Goal: Find contact information: Find contact information

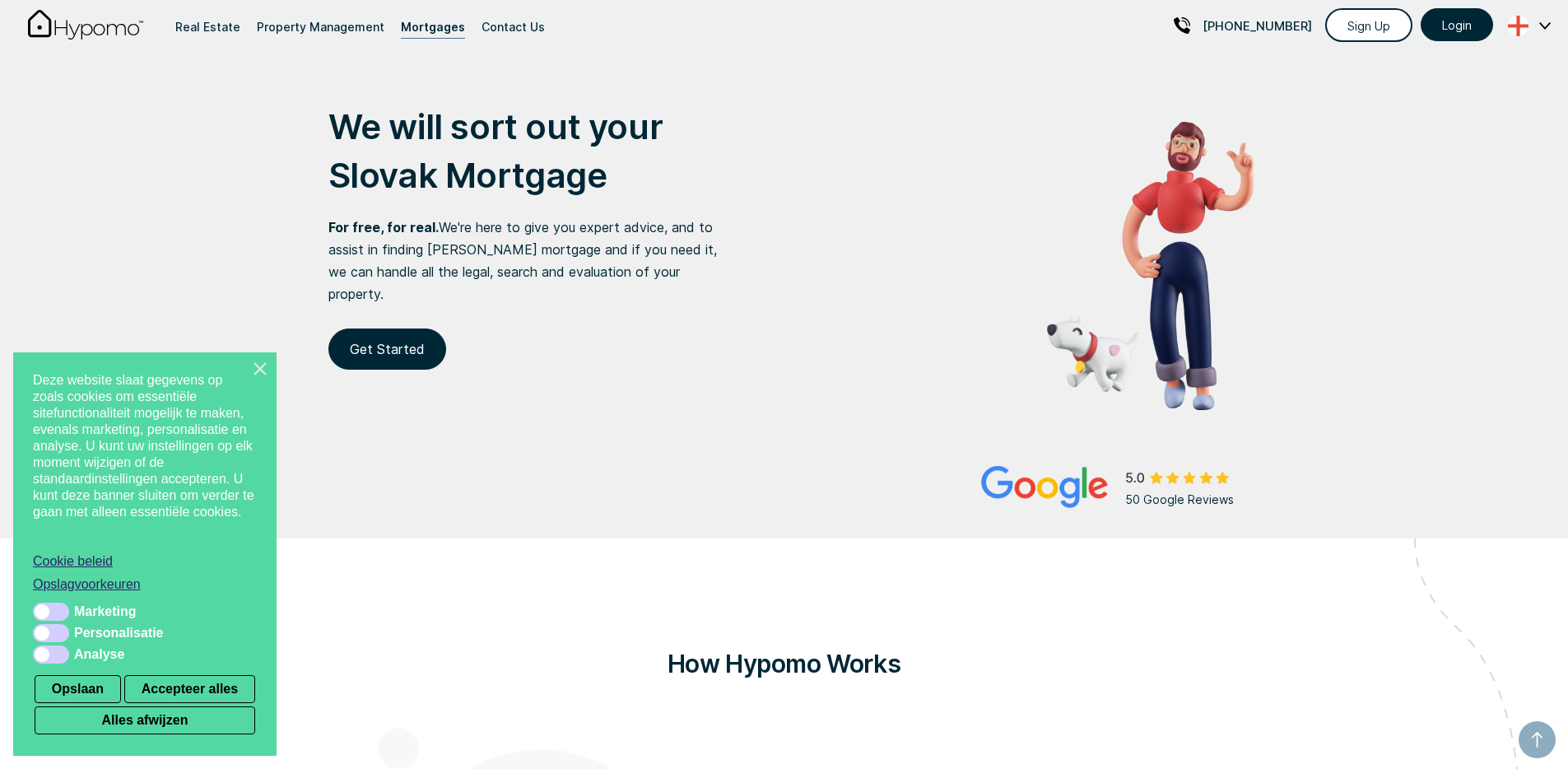
click at [267, 368] on icon "Sluit dit dialoogvenster" at bounding box center [260, 369] width 16 height 16
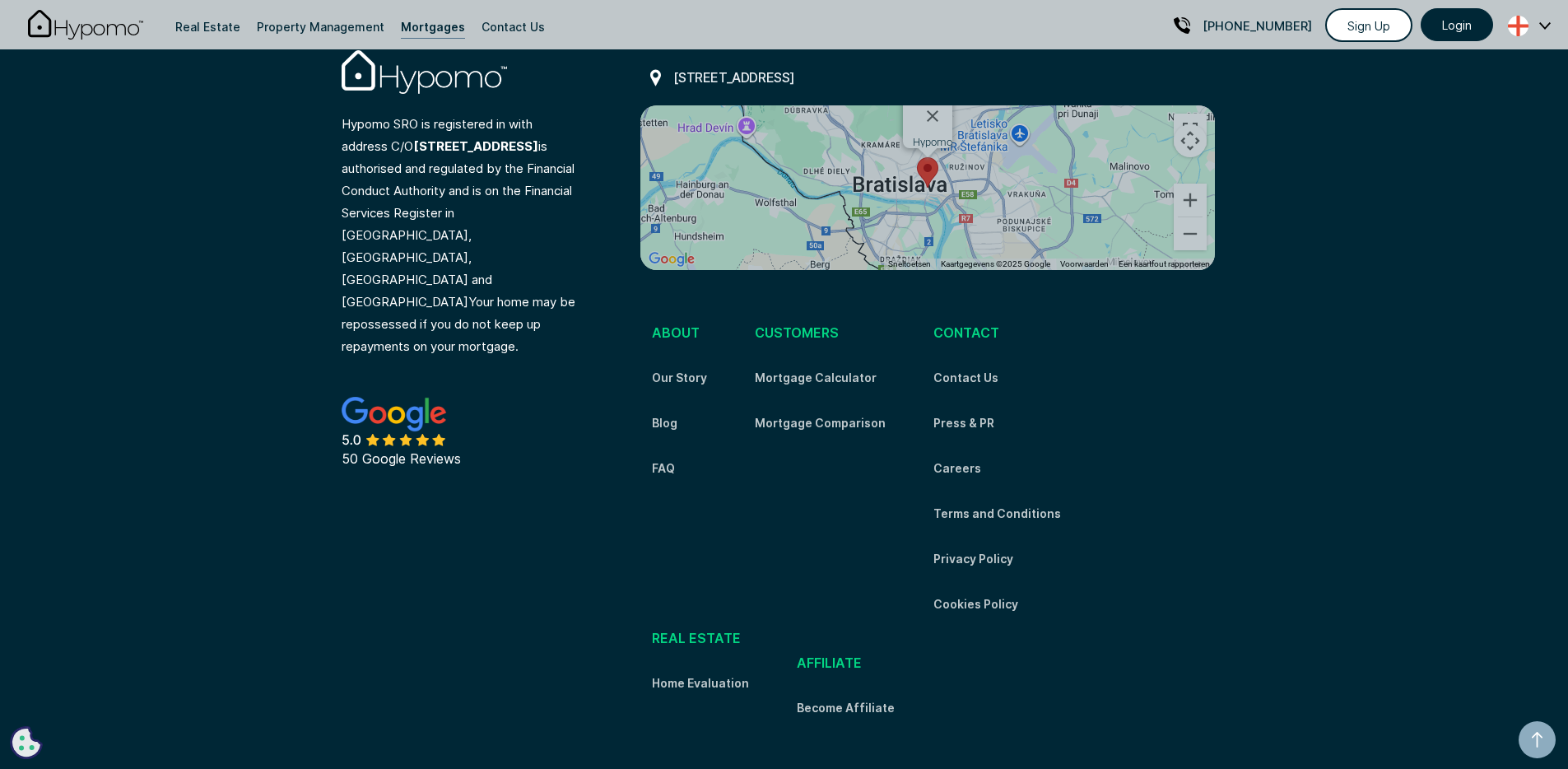
scroll to position [5446, 0]
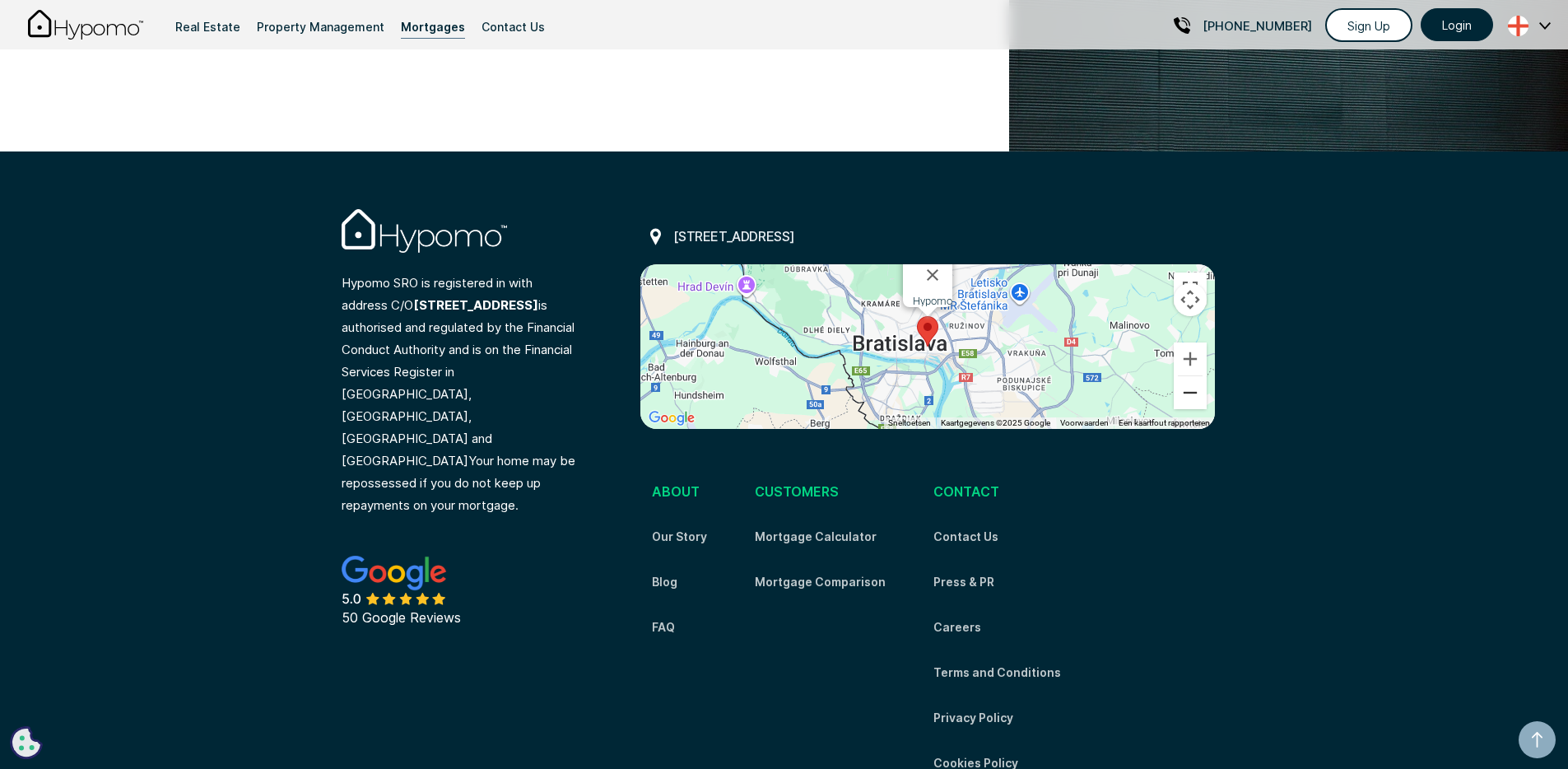
click at [1187, 376] on button "Uitzoomen" at bounding box center [1190, 393] width 33 height 33
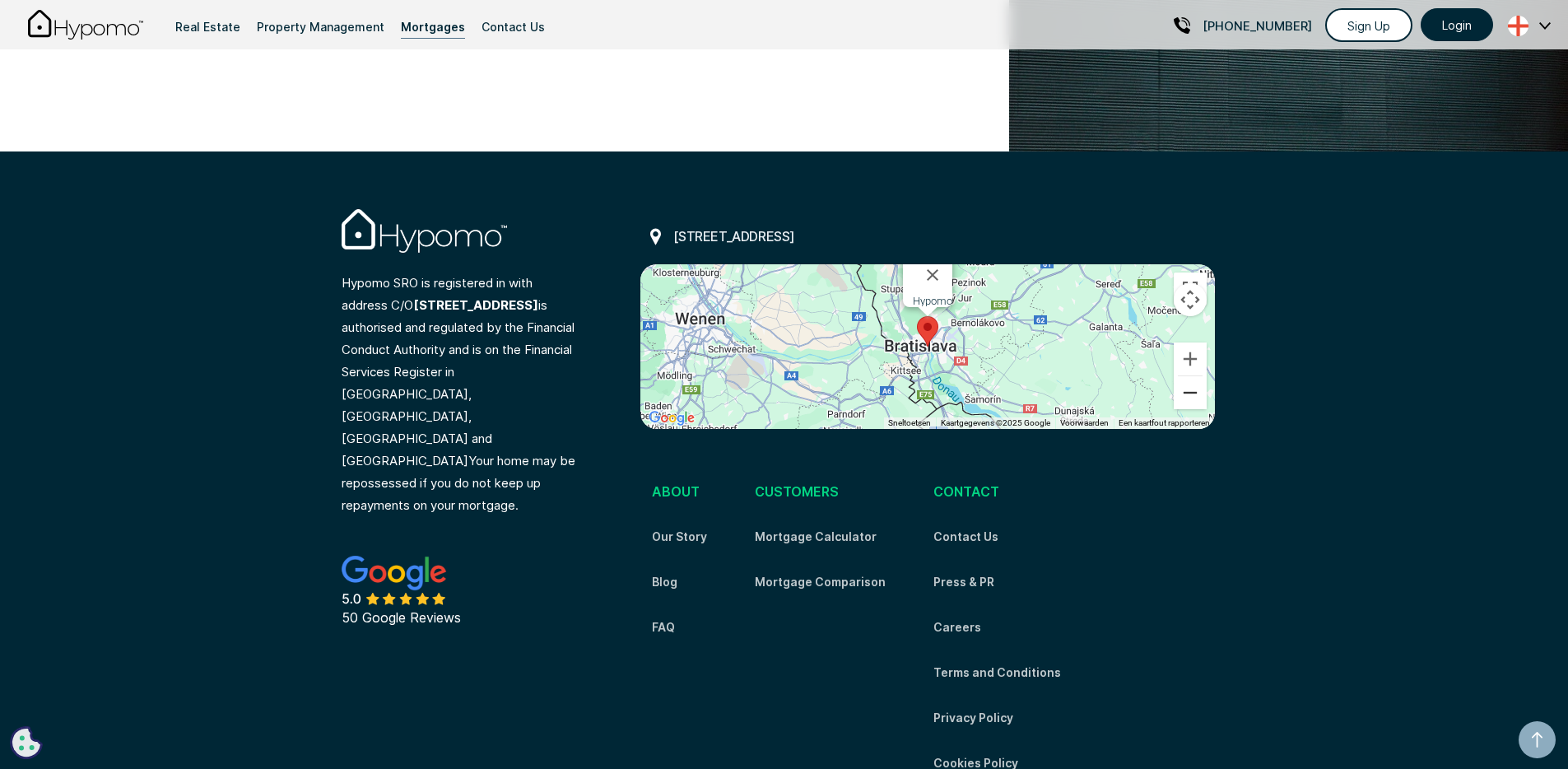
click at [1187, 376] on button "Uitzoomen" at bounding box center [1190, 393] width 33 height 33
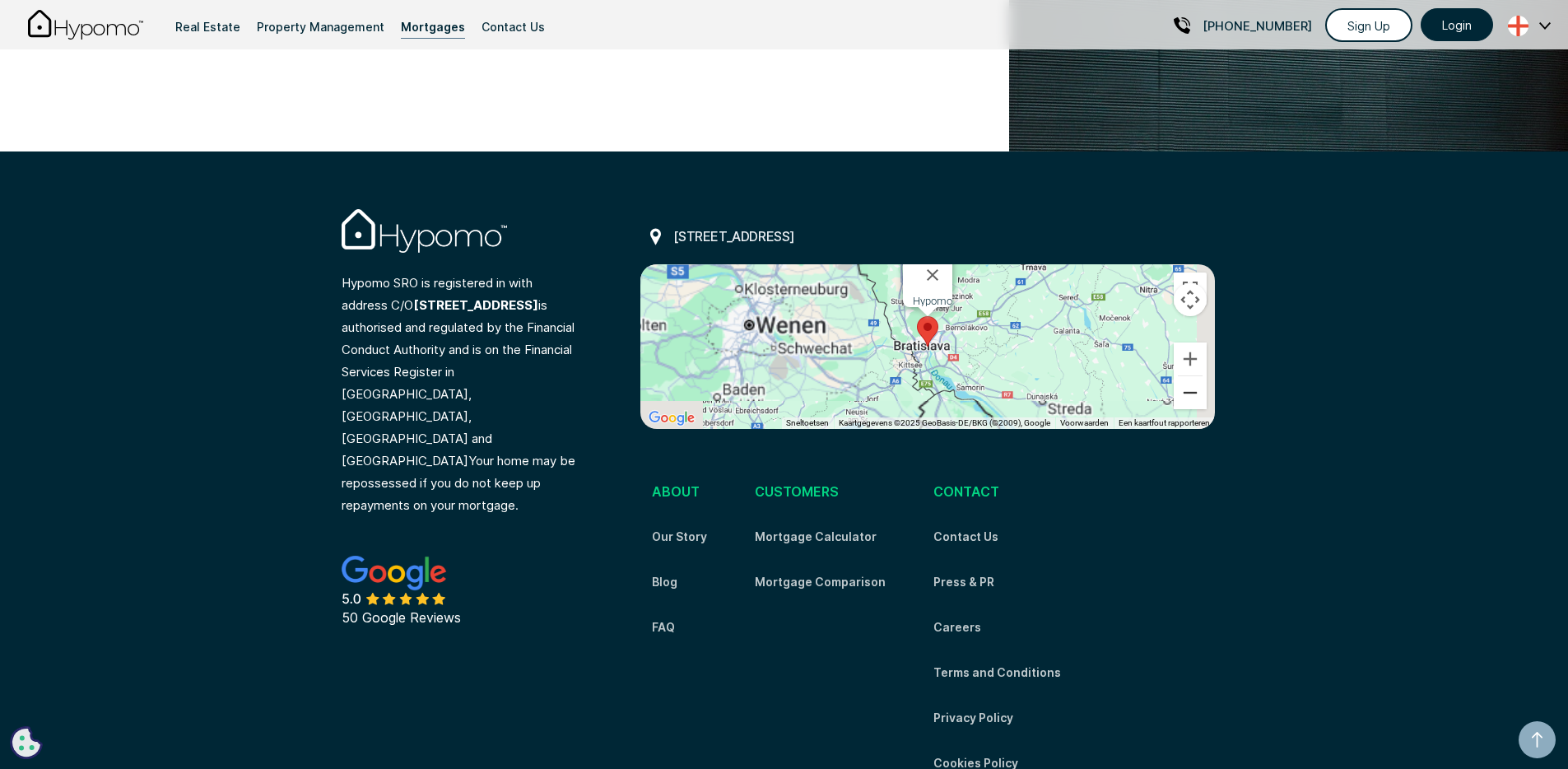
click at [1187, 376] on button "Uitzoomen" at bounding box center [1190, 393] width 33 height 33
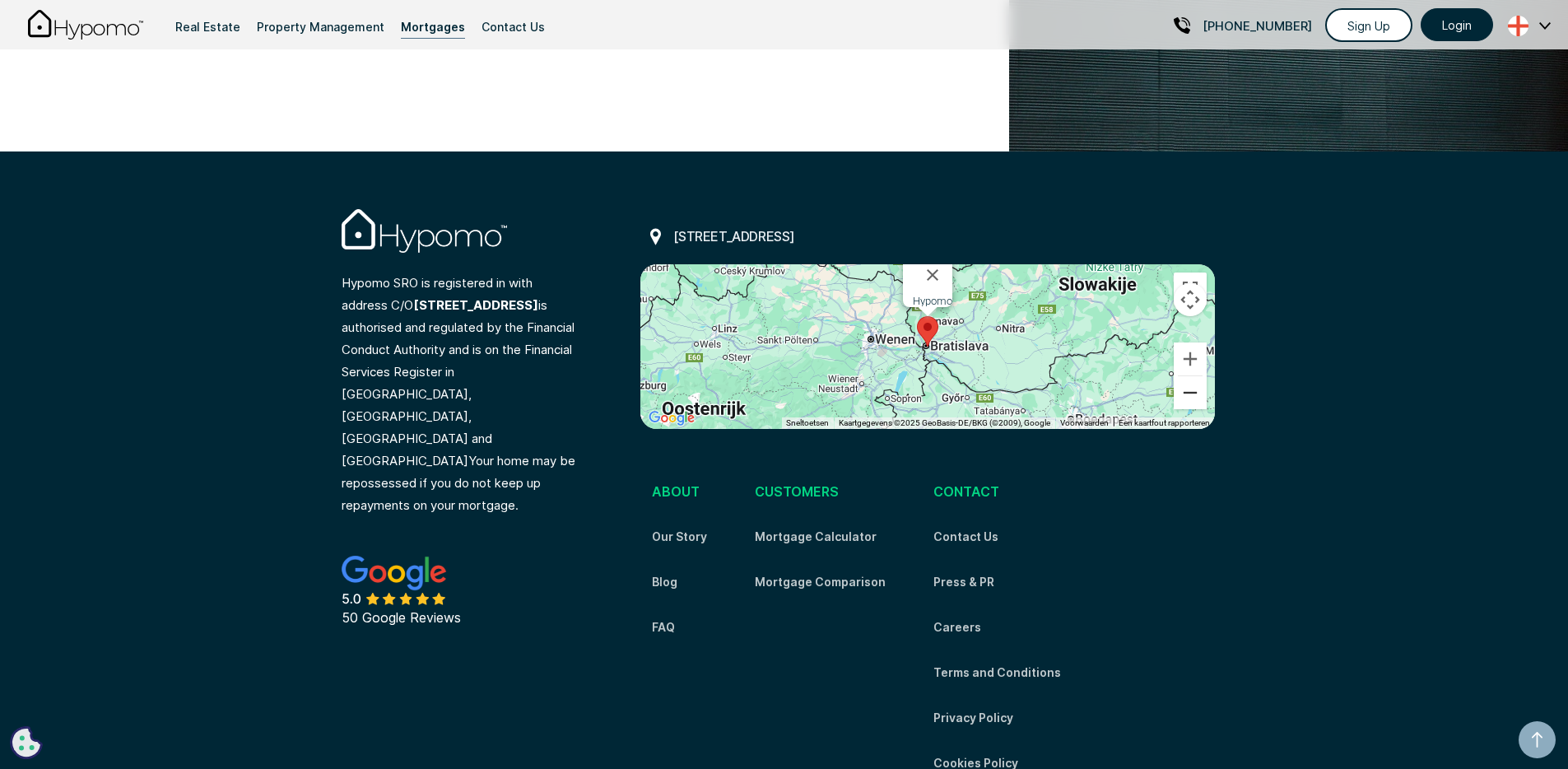
click at [1187, 376] on button "Uitzoomen" at bounding box center [1190, 393] width 33 height 33
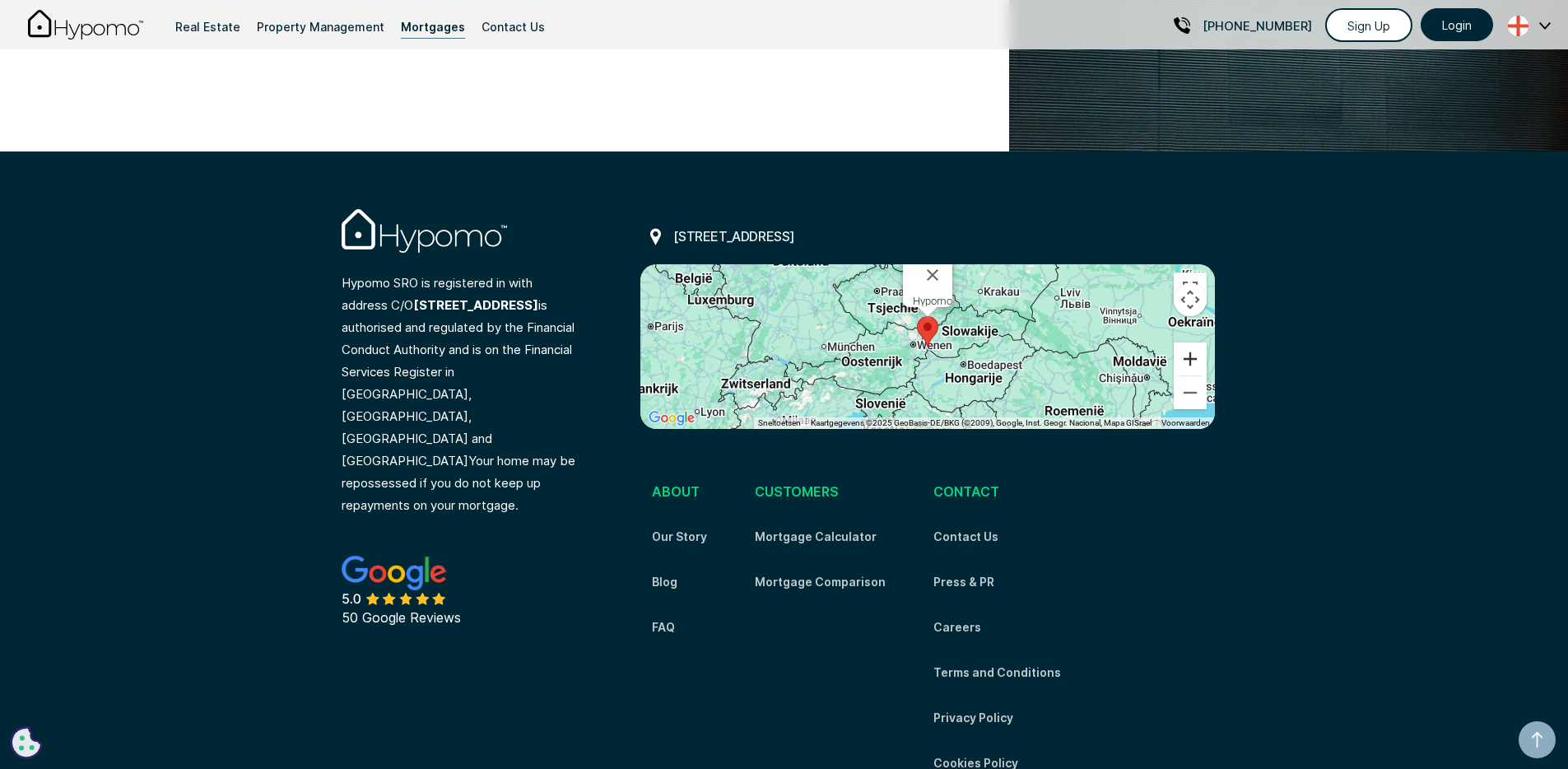
click at [1195, 343] on button "Inzoomen" at bounding box center [1190, 359] width 33 height 33
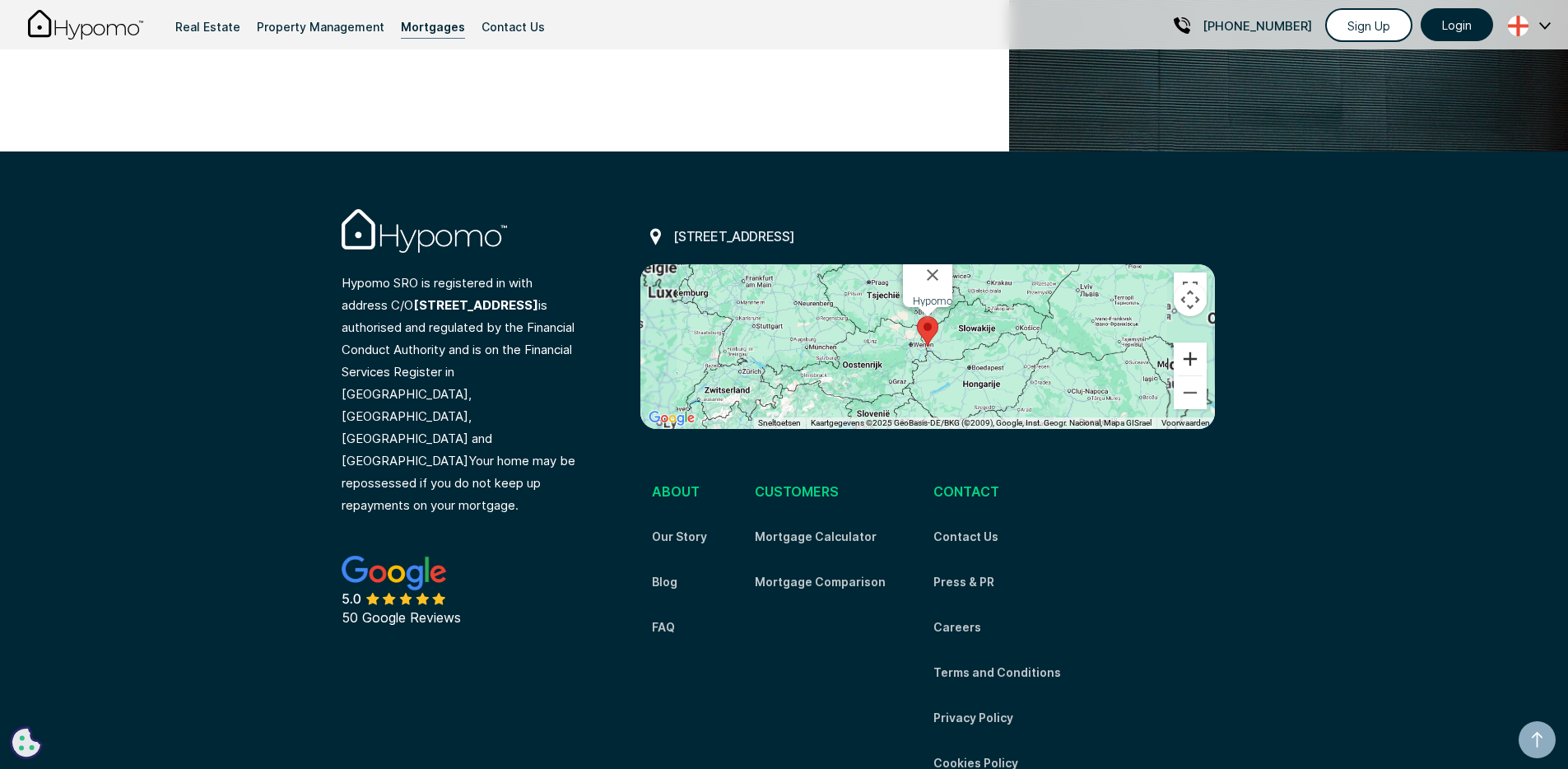
click at [1195, 343] on button "Inzoomen" at bounding box center [1190, 359] width 33 height 33
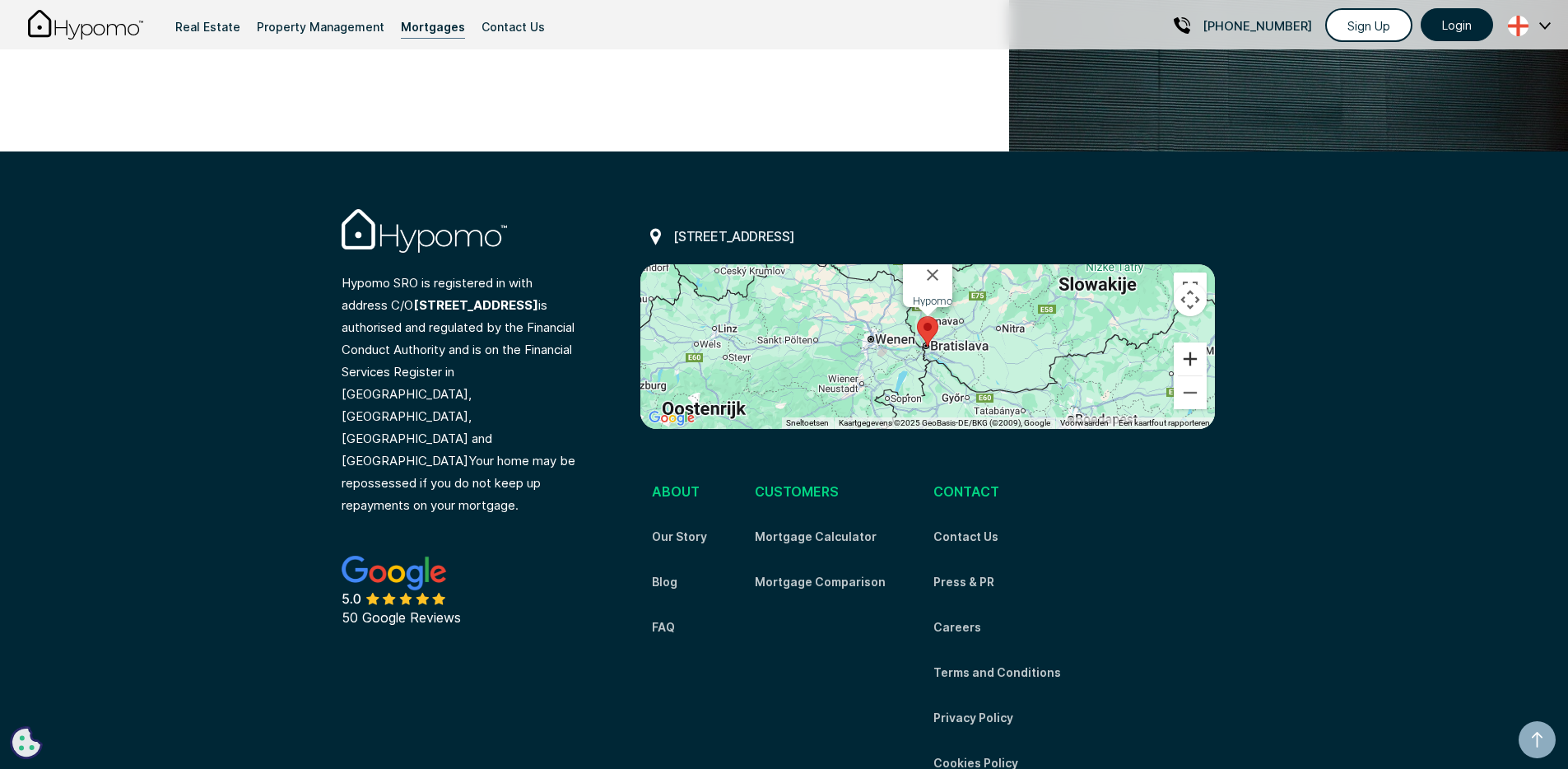
click at [1195, 343] on button "Inzoomen" at bounding box center [1190, 359] width 33 height 33
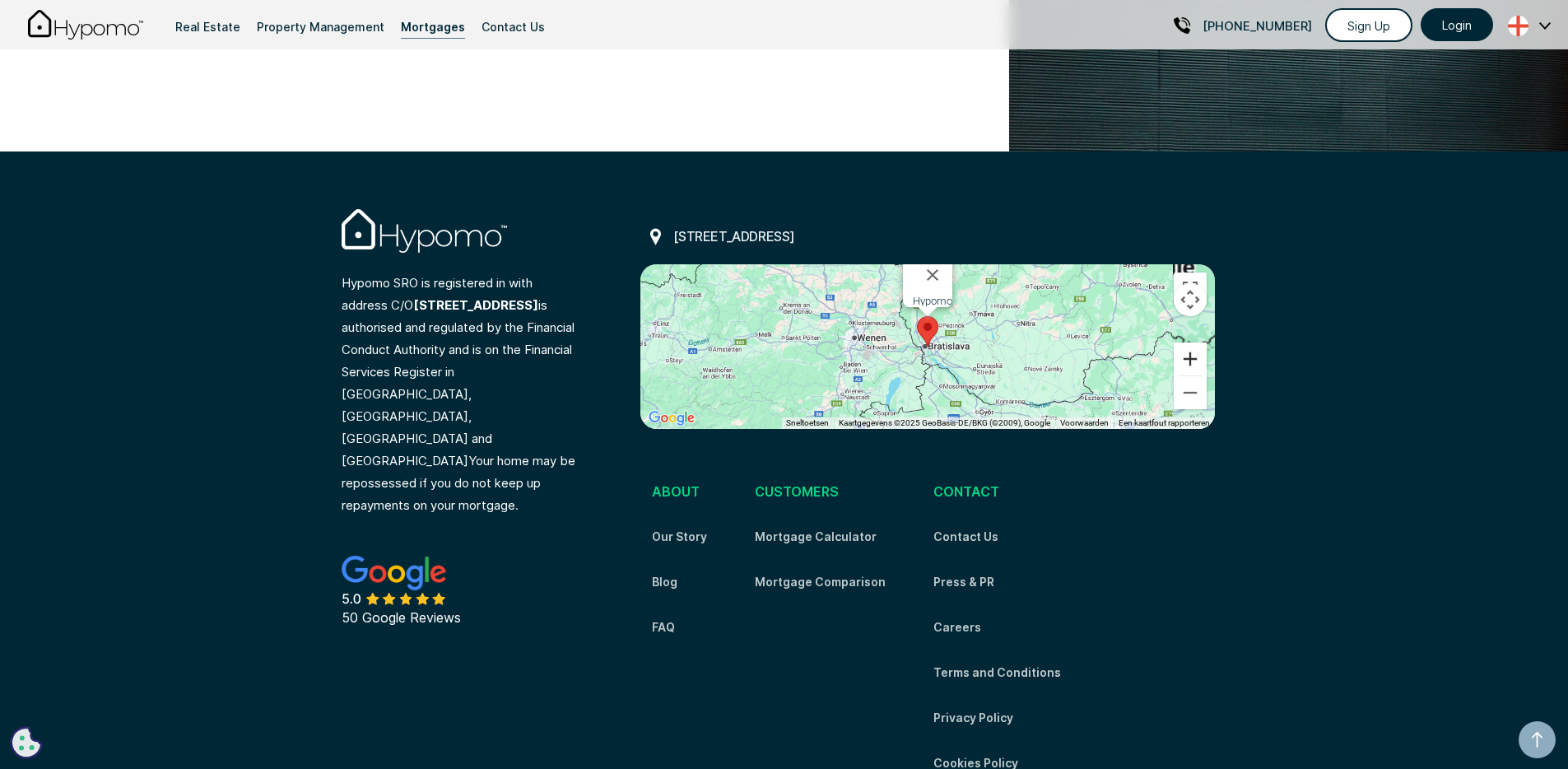
click at [1195, 343] on button "Inzoomen" at bounding box center [1190, 359] width 33 height 33
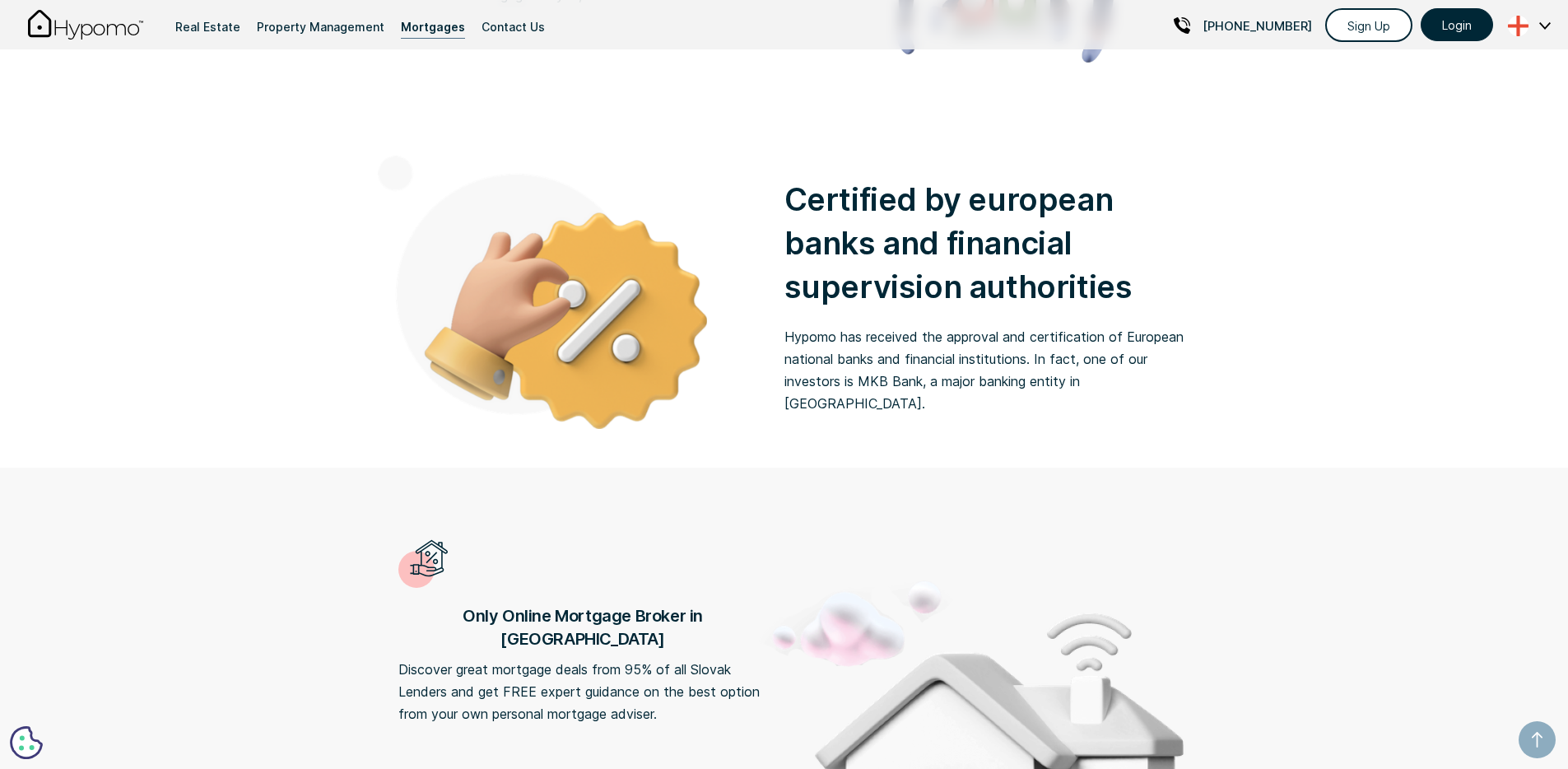
scroll to position [0, 0]
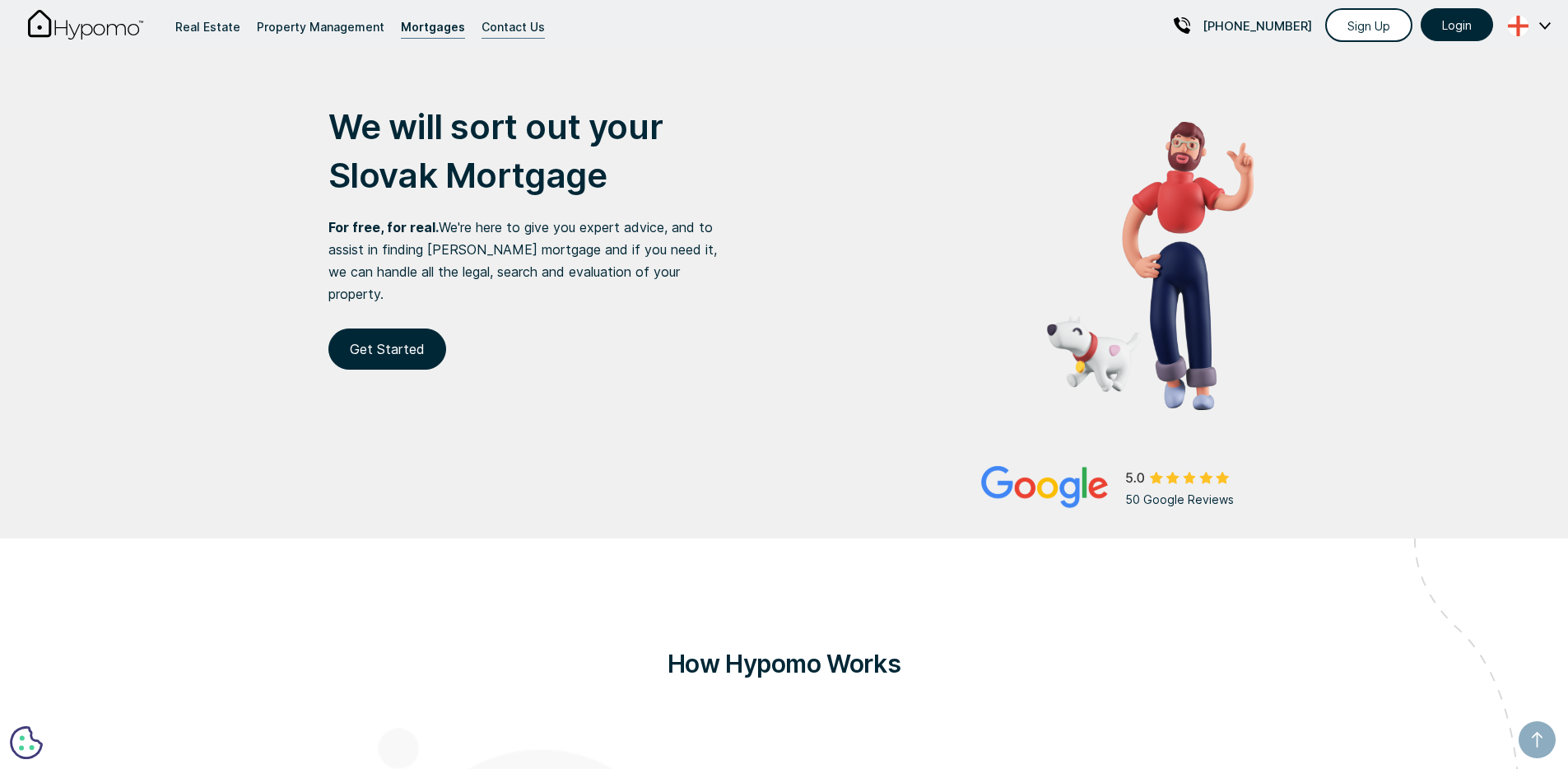
click at [514, 23] on div "Contact Us" at bounding box center [513, 26] width 64 height 22
